Goal: Information Seeking & Learning: Learn about a topic

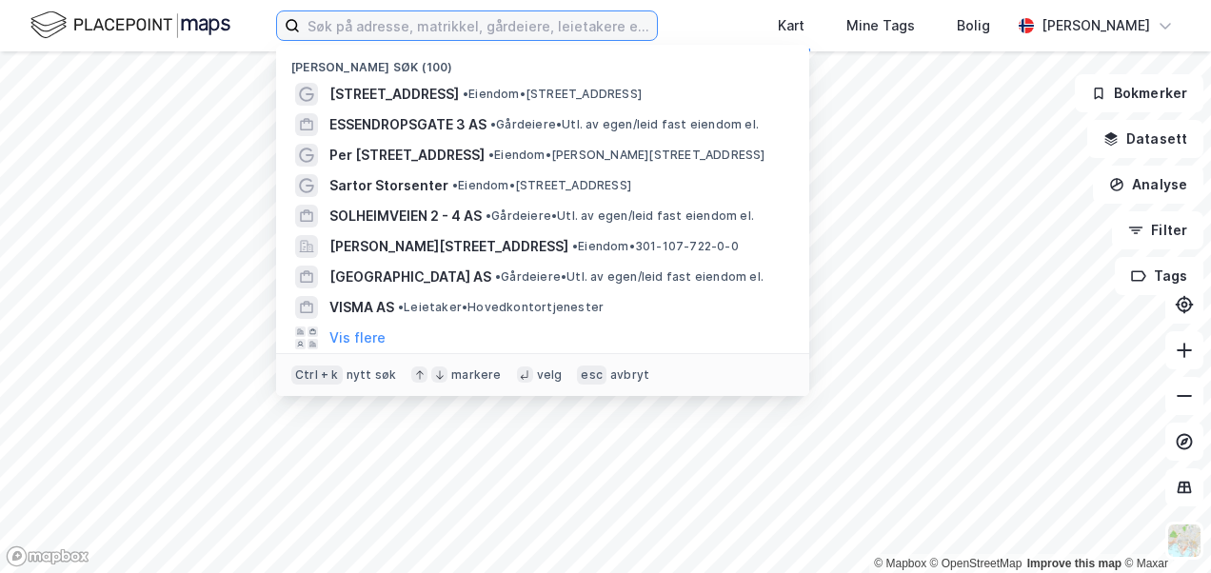
click at [350, 17] on input at bounding box center [478, 25] width 357 height 29
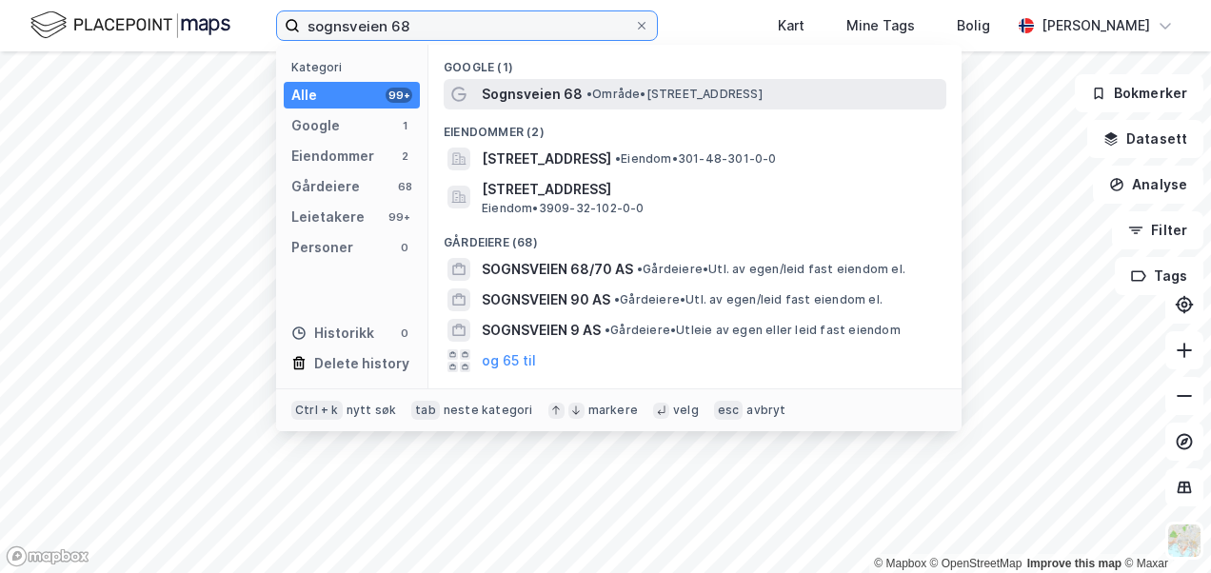
type input "sognsveien 68"
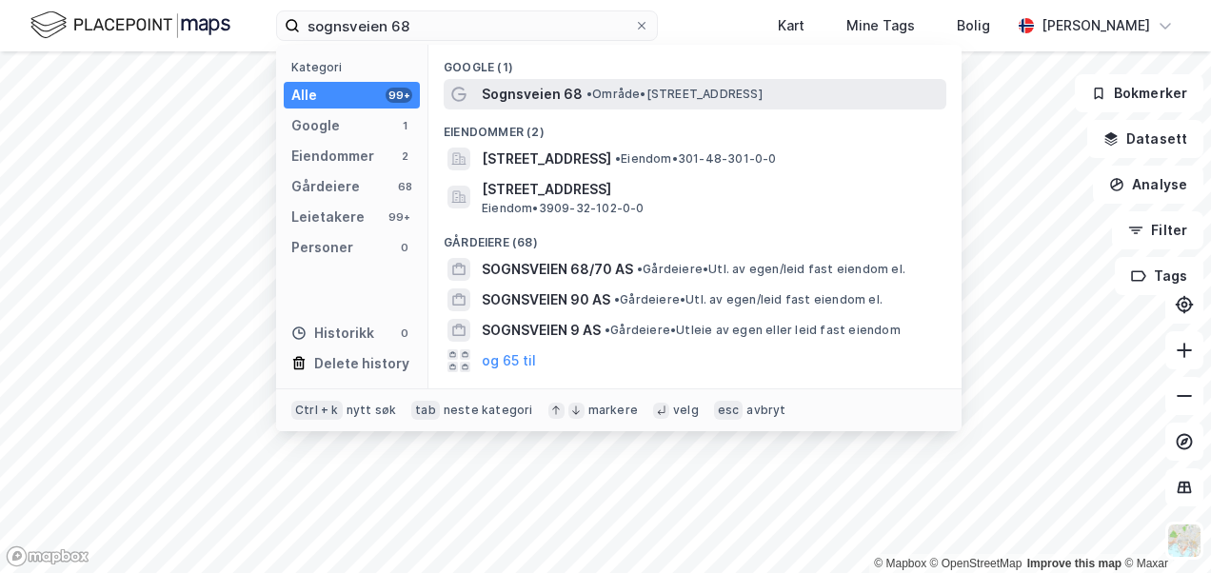
click at [558, 102] on span "Sognsveien 68" at bounding box center [532, 94] width 101 height 23
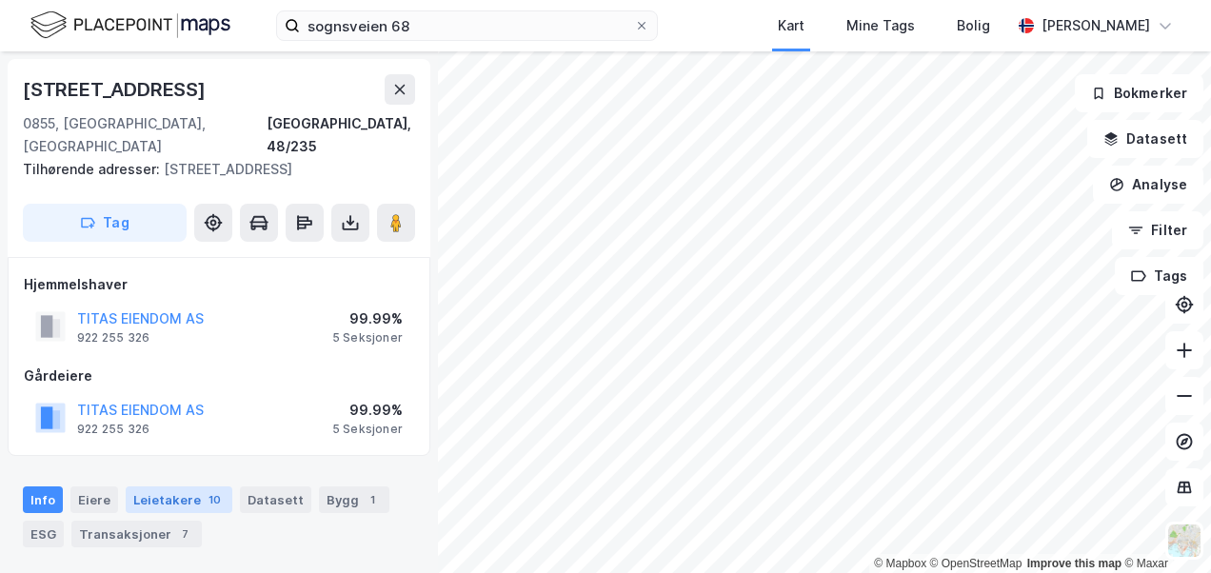
click at [174, 487] on div "Leietakere 10" at bounding box center [179, 500] width 107 height 27
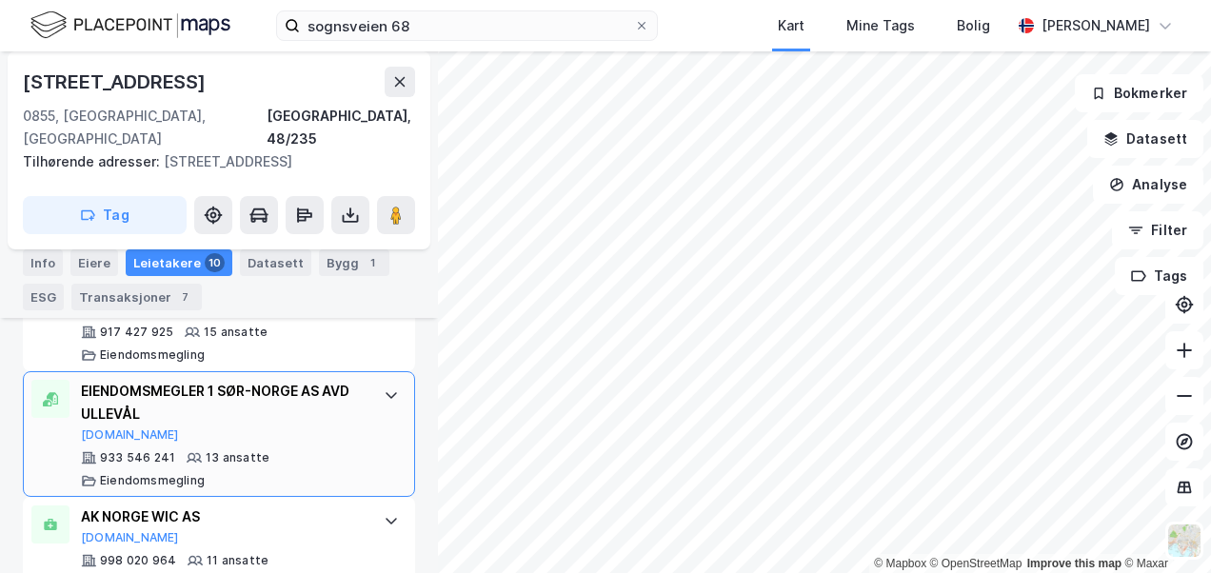
scroll to position [1030, 0]
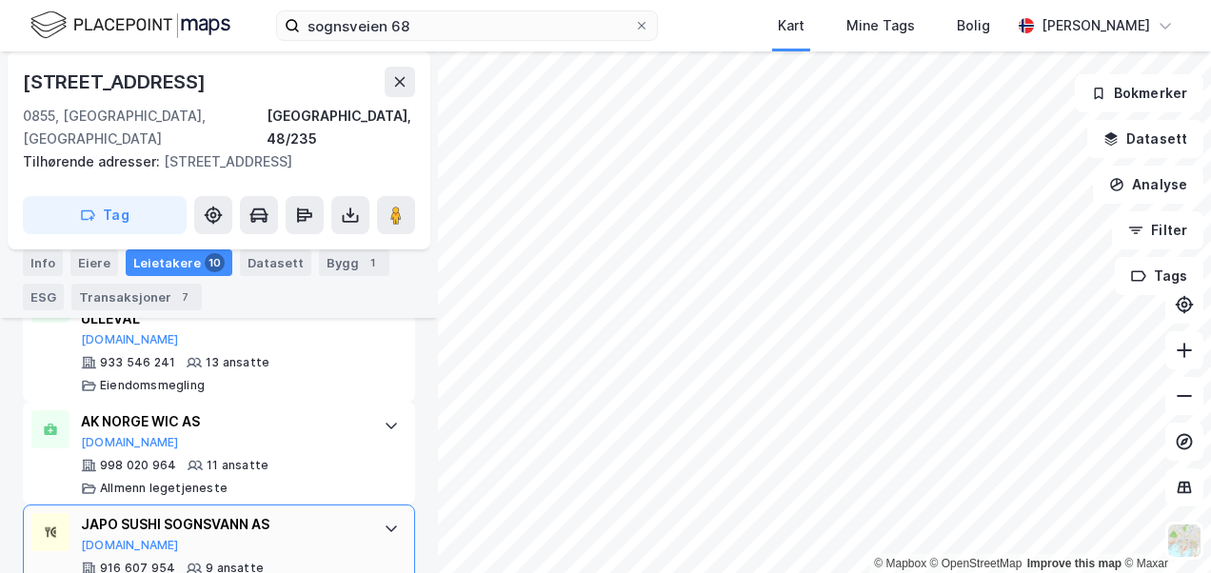
click at [211, 513] on div "JAPO SUSHI SOGNSVANN AS" at bounding box center [223, 524] width 284 height 23
